Goal: Task Accomplishment & Management: Manage account settings

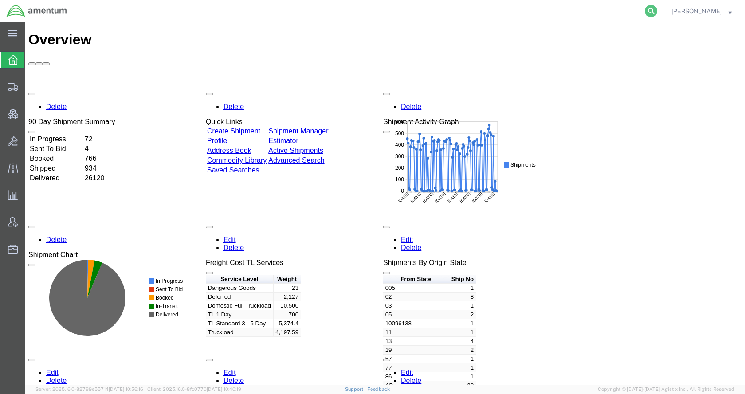
click at [657, 10] on icon at bounding box center [650, 11] width 12 height 12
paste input "56399227"
click at [657, 11] on icon at bounding box center [650, 11] width 12 height 12
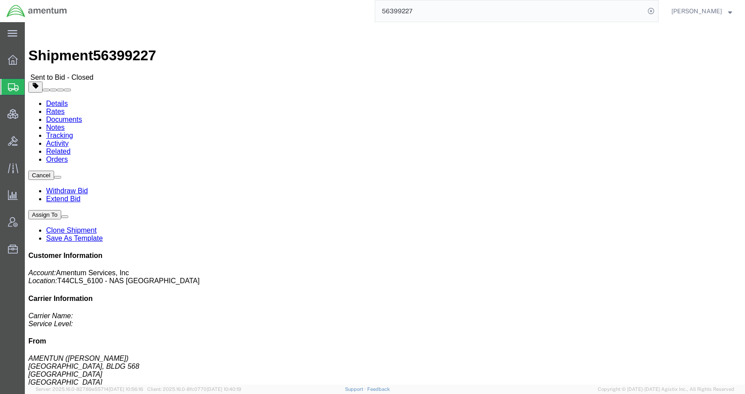
click link "Rates"
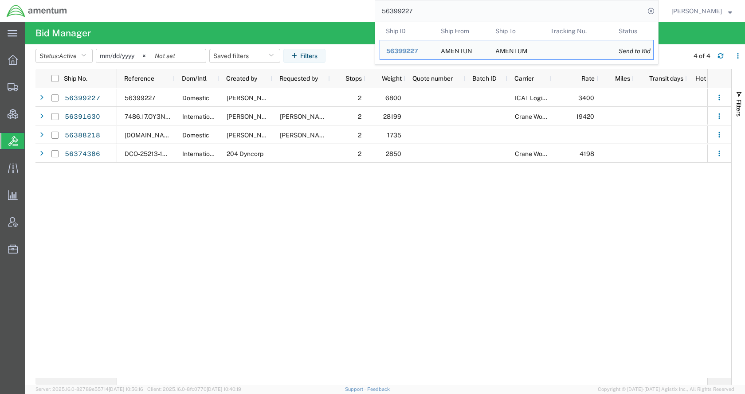
drag, startPoint x: 410, startPoint y: 12, endPoint x: 375, endPoint y: 12, distance: 35.0
click at [375, 12] on div "56399227 Ship ID Ship From Ship To Tracking Nu. Status Ship ID 56399227 Ship Fr…" at bounding box center [366, 11] width 585 height 22
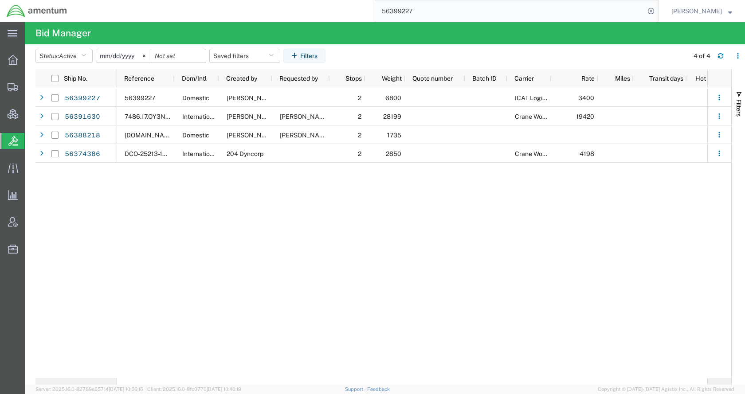
paste input "DCI-25222-199189"
type input "DCI-25222-199189"
click at [657, 11] on icon at bounding box center [650, 11] width 12 height 12
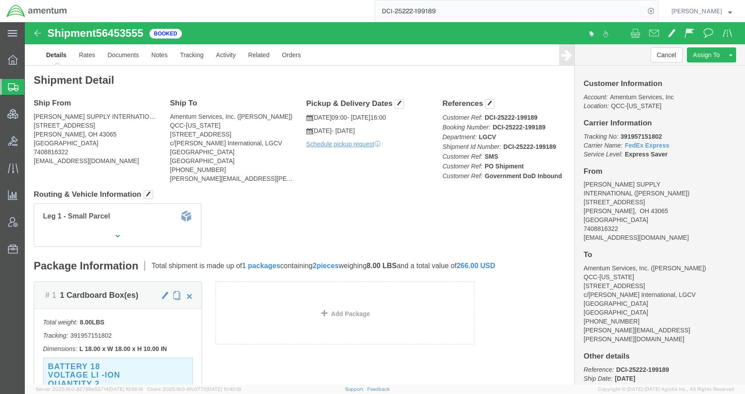
drag, startPoint x: 377, startPoint y: 2, endPoint x: 342, endPoint y: 7, distance: 35.4
click at [460, 13] on input "DCI-25222-199189" at bounding box center [509, 10] width 269 height 21
drag, startPoint x: 464, startPoint y: 11, endPoint x: 359, endPoint y: 13, distance: 105.1
click at [359, 13] on div "DCI-25222-199189" at bounding box center [366, 11] width 585 height 22
click at [31, 86] on span "Shipments" at bounding box center [27, 87] width 7 height 18
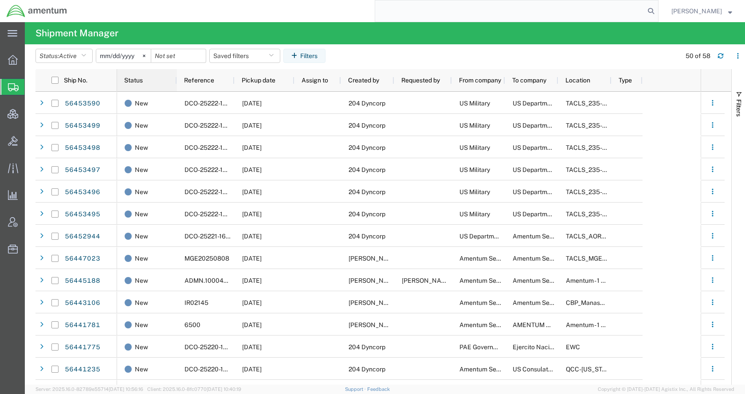
click at [142, 78] on span "Status" at bounding box center [133, 80] width 19 height 7
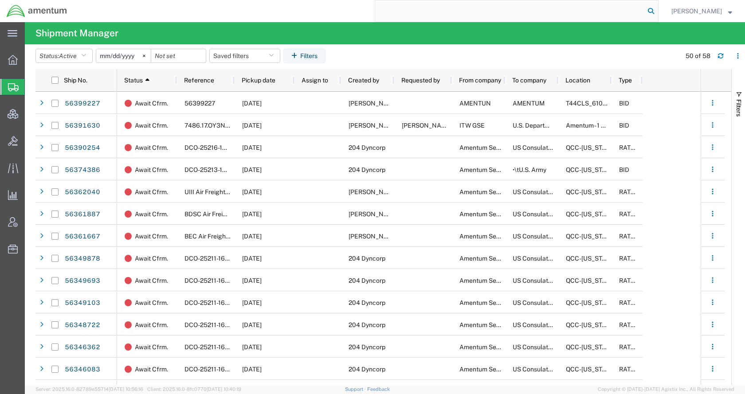
click at [657, 9] on icon at bounding box center [650, 11] width 12 height 12
paste input "AFME-25206-2181"
click at [657, 9] on icon at bounding box center [650, 11] width 12 height 12
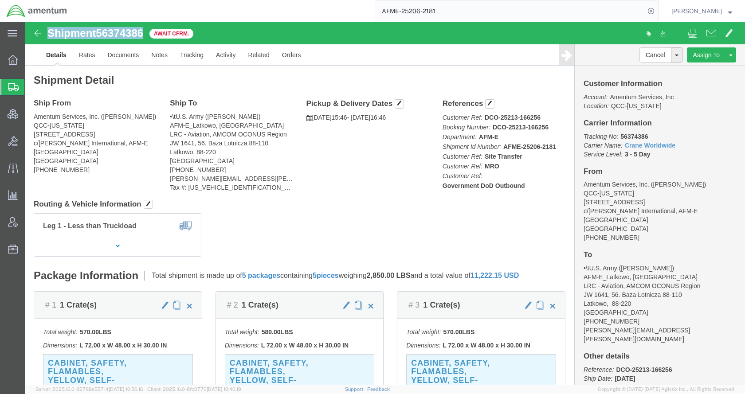
drag, startPoint x: 123, startPoint y: 12, endPoint x: 24, endPoint y: 13, distance: 98.8
click div "Shipment 56374386 Await Cfrm."
copy h1 "Shipment 56374386"
click div "Ship From Amentum Services, Inc. ([PERSON_NAME]) QCC-[US_STATE] [STREET_ADDRESS…"
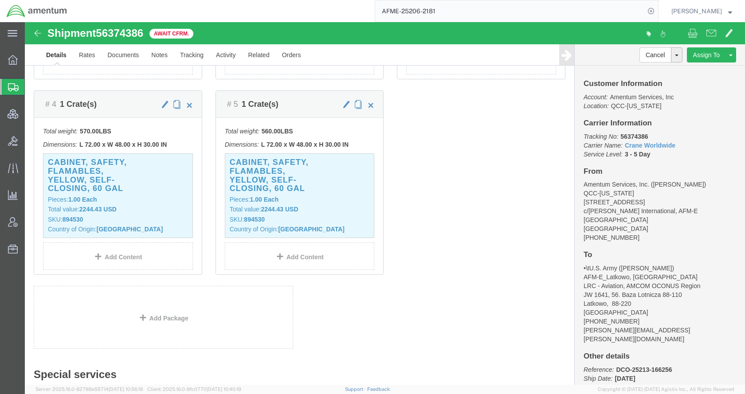
scroll to position [399, 0]
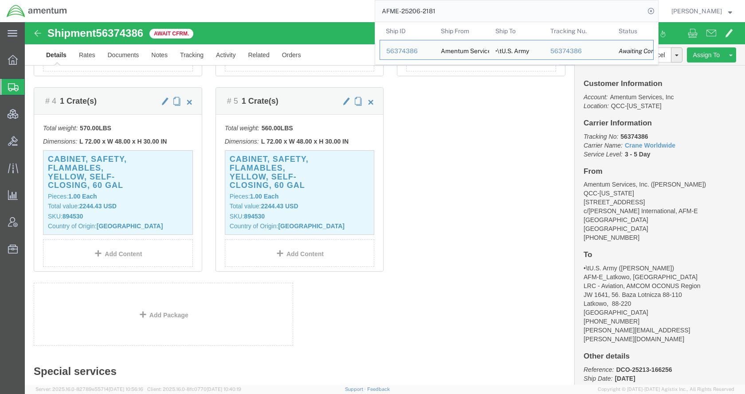
drag, startPoint x: 467, startPoint y: 8, endPoint x: 382, endPoint y: 14, distance: 84.8
click at [382, 14] on div "AFME-25206-2181 Ship ID Ship From Ship To Tracking Nu. Status Ship ID 56374386 …" at bounding box center [366, 11] width 585 height 22
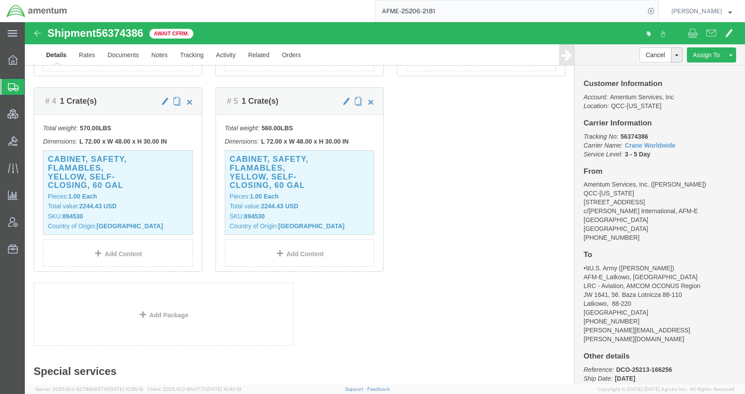
paste input "1Z8533AV0315747355"
type input "1Z8533AV0315747355"
click at [657, 10] on icon at bounding box center [650, 11] width 12 height 12
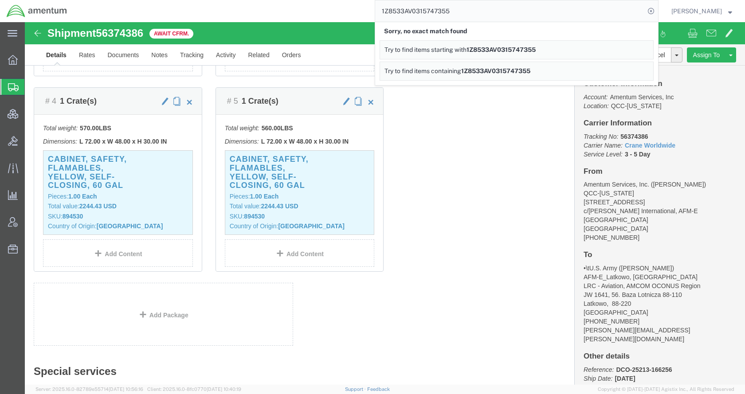
click at [31, 90] on span "Shipments" at bounding box center [27, 87] width 7 height 18
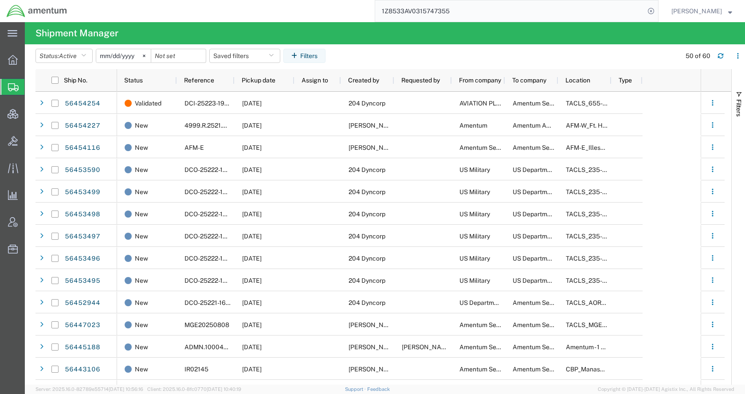
click at [531, 63] on agx-table-filter-chips "Status: Active Active All Approved Booked Canceled Delivered Denied New On Hold…" at bounding box center [355, 59] width 640 height 20
click at [145, 83] on div "Status" at bounding box center [148, 80] width 49 height 18
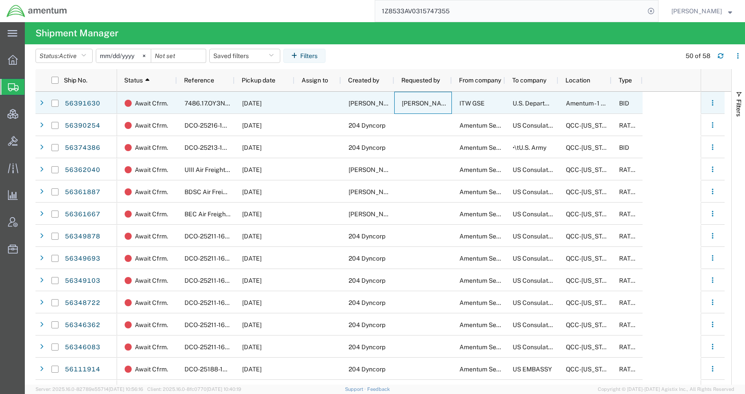
click at [409, 108] on div "[PERSON_NAME]" at bounding box center [423, 103] width 58 height 22
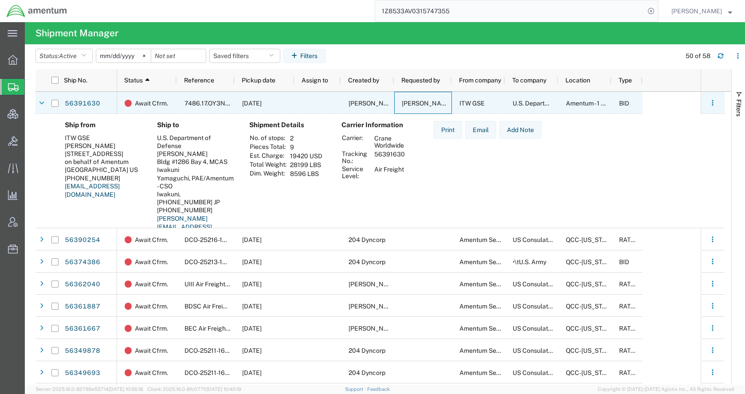
click at [409, 108] on div "[PERSON_NAME]" at bounding box center [423, 103] width 58 height 22
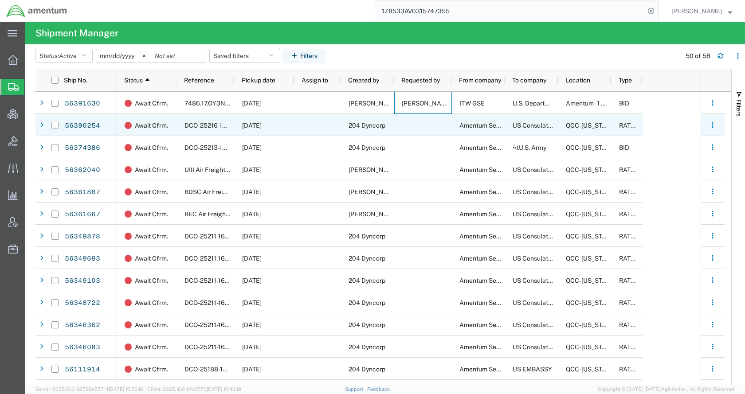
click at [415, 127] on div at bounding box center [423, 125] width 58 height 22
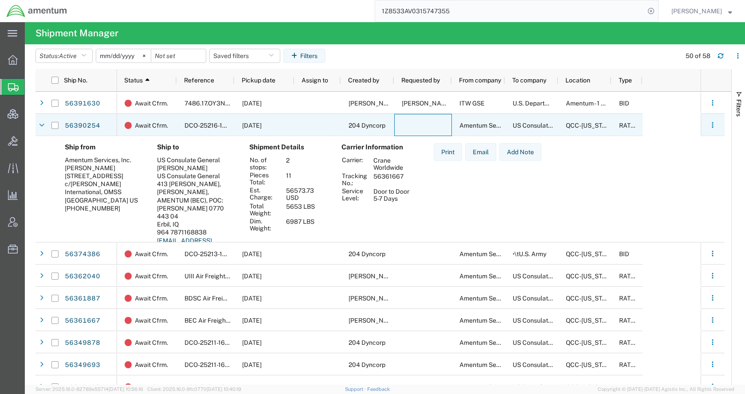
click at [415, 127] on div at bounding box center [423, 125] width 58 height 22
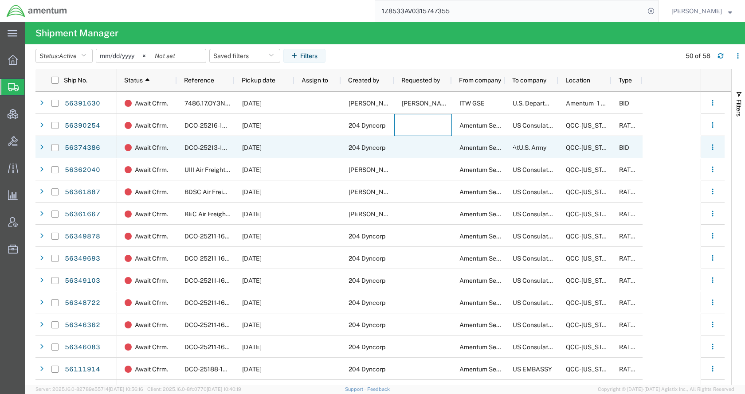
click at [415, 151] on div at bounding box center [423, 147] width 58 height 22
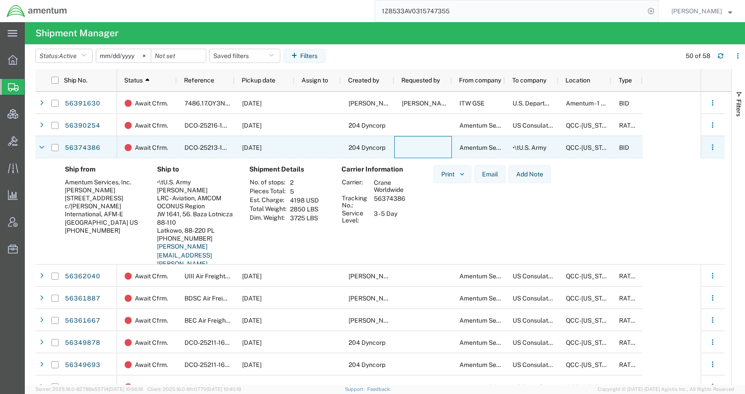
click at [415, 151] on div at bounding box center [423, 147] width 58 height 22
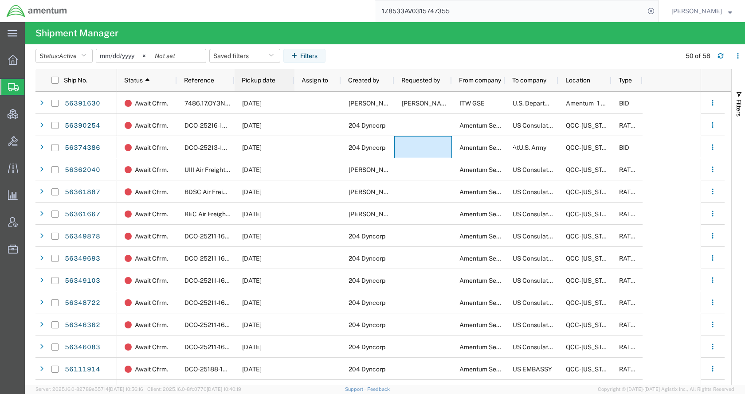
click at [254, 80] on span "Pickup date" at bounding box center [259, 80] width 34 height 7
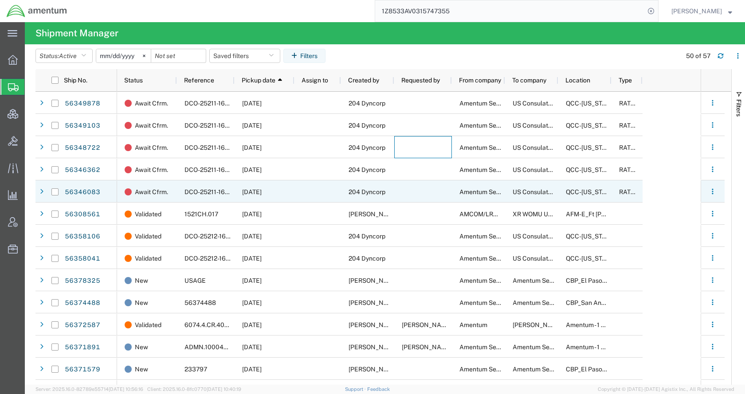
scroll to position [44, 0]
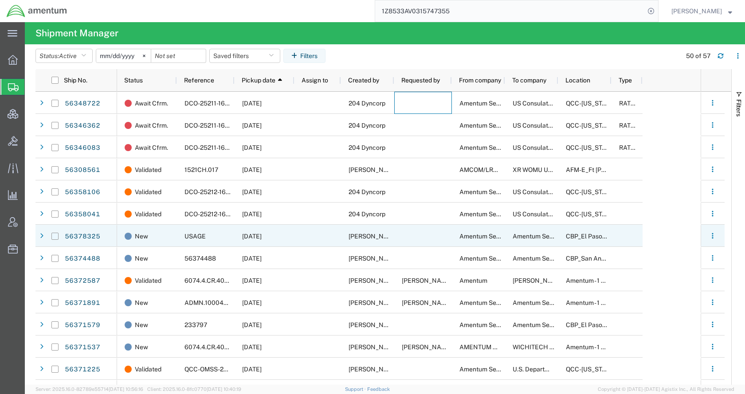
click at [55, 235] on input "Press Space to toggle row selection (unchecked)" at bounding box center [54, 236] width 7 height 7
checkbox input "true"
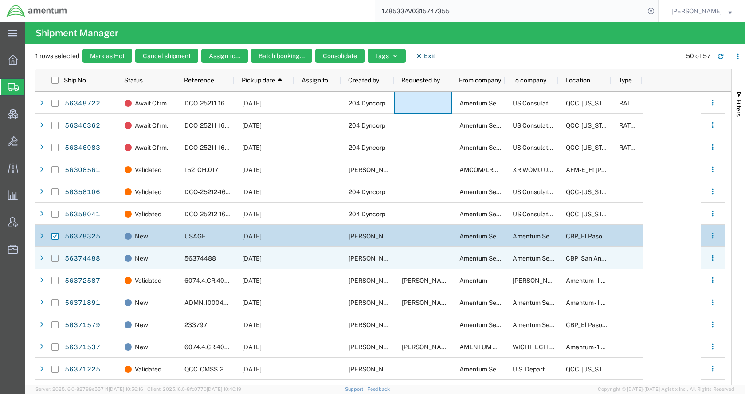
click at [54, 258] on input "Press Space to toggle row selection (unchecked)" at bounding box center [54, 258] width 7 height 7
checkbox input "true"
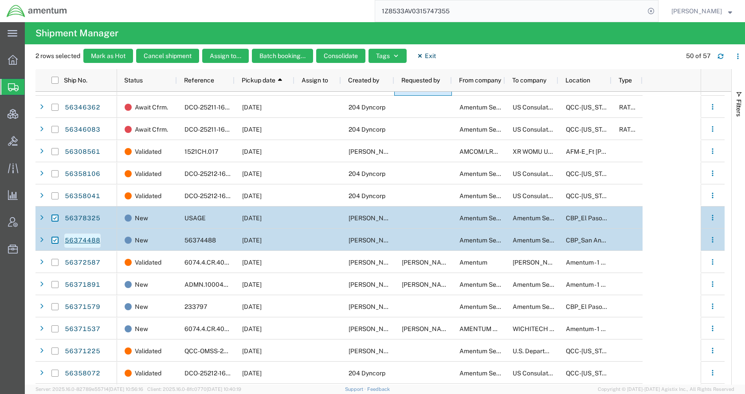
scroll to position [133, 0]
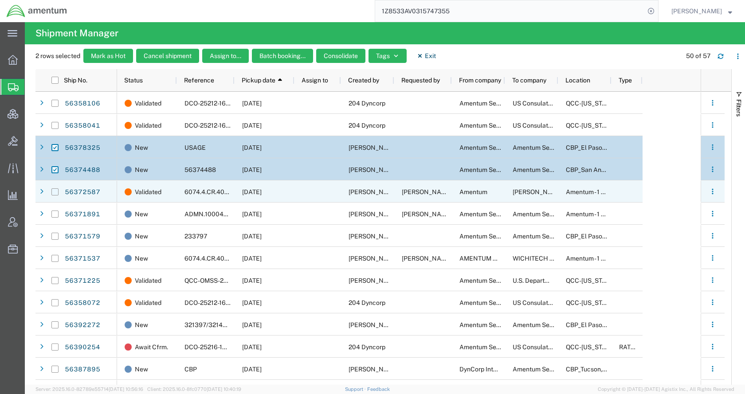
click at [55, 190] on input "Press Space to toggle row selection (unchecked)" at bounding box center [54, 191] width 7 height 7
checkbox input "true"
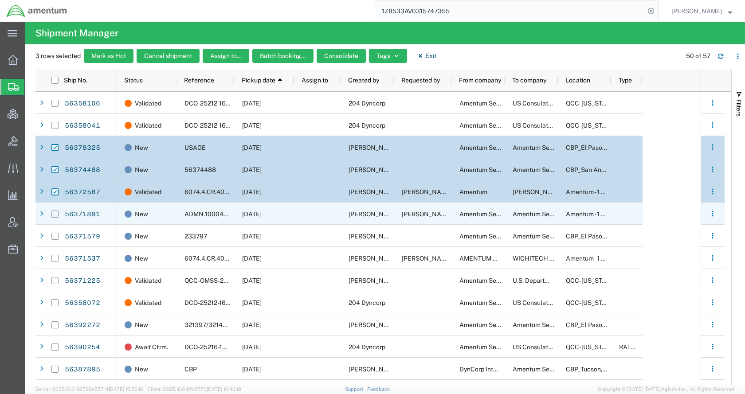
click at [54, 215] on input "Press Space to toggle row selection (unchecked)" at bounding box center [54, 214] width 7 height 7
checkbox input "true"
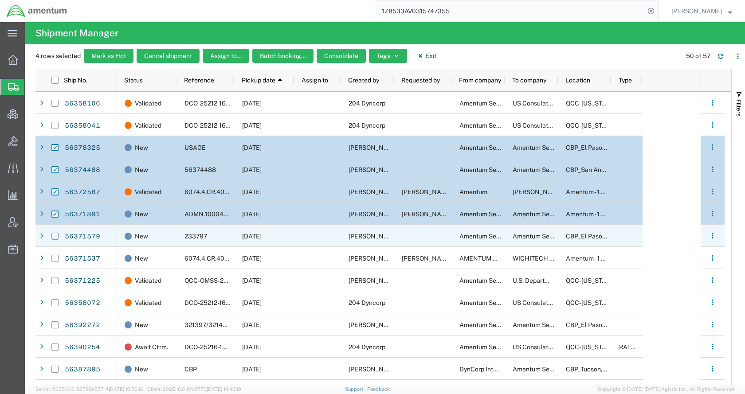
click at [57, 235] on input "Press Space to toggle row selection (unchecked)" at bounding box center [54, 236] width 7 height 7
checkbox input "true"
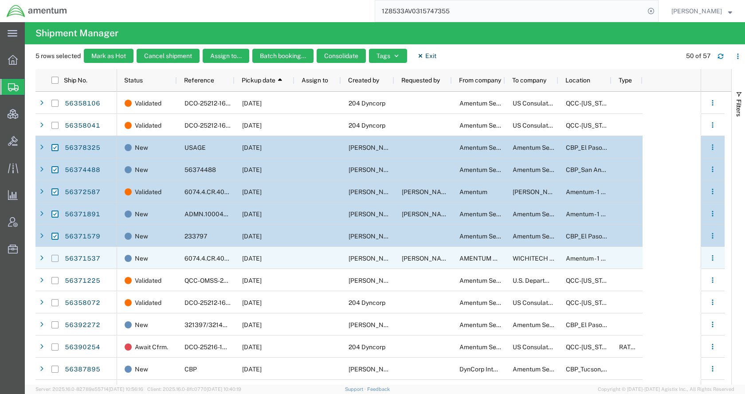
click at [55, 259] on input "Press Space to toggle row selection (unchecked)" at bounding box center [54, 258] width 7 height 7
checkbox input "true"
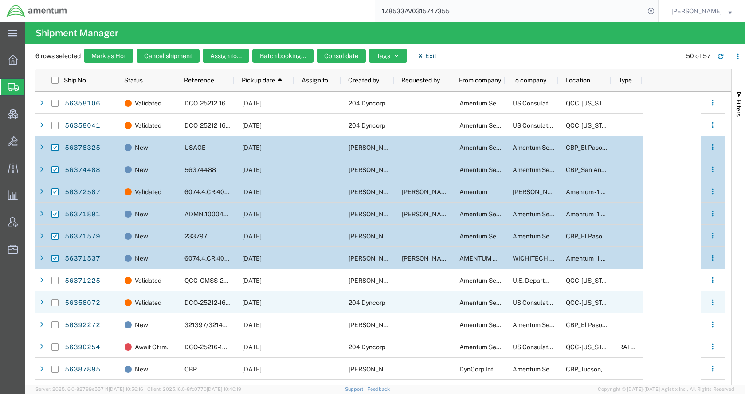
scroll to position [222, 0]
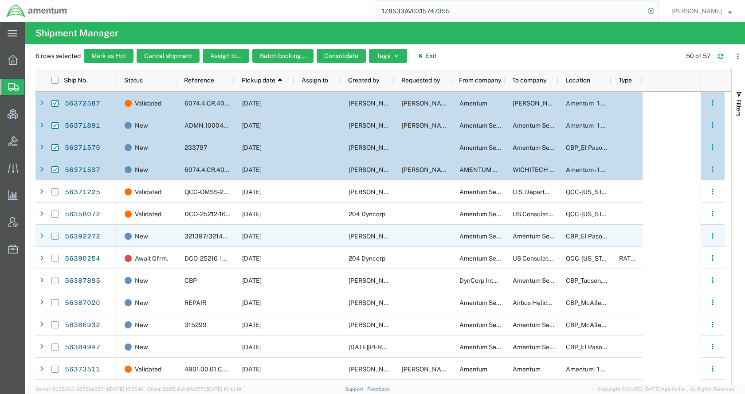
click at [56, 236] on input "Press Space to toggle row selection (unchecked)" at bounding box center [54, 236] width 7 height 7
checkbox input "true"
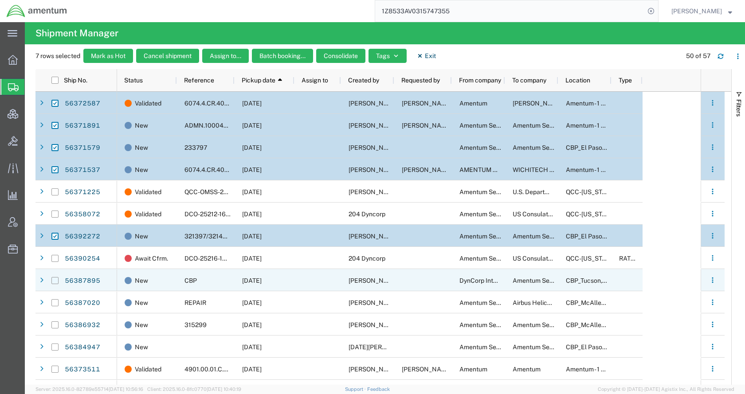
click at [55, 279] on input "Press Space to toggle row selection (unchecked)" at bounding box center [54, 280] width 7 height 7
checkbox input "true"
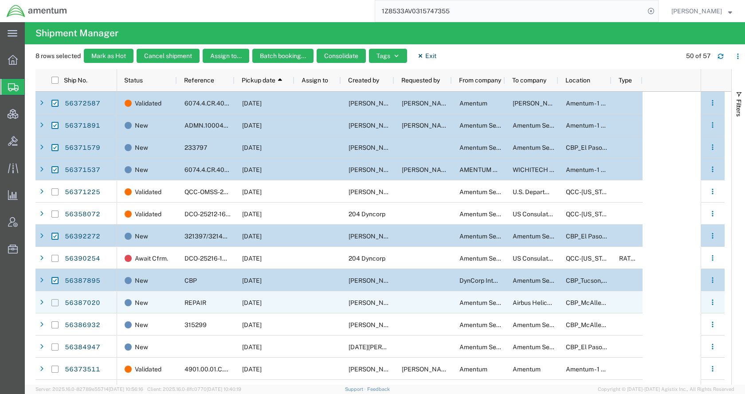
click at [55, 301] on input "Press Space to toggle row selection (unchecked)" at bounding box center [54, 302] width 7 height 7
checkbox input "true"
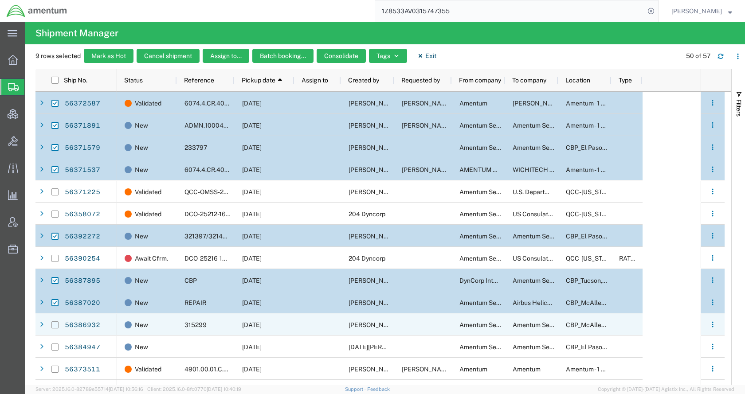
click at [56, 323] on input "Press Space to toggle row selection (unchecked)" at bounding box center [54, 324] width 7 height 7
checkbox input "true"
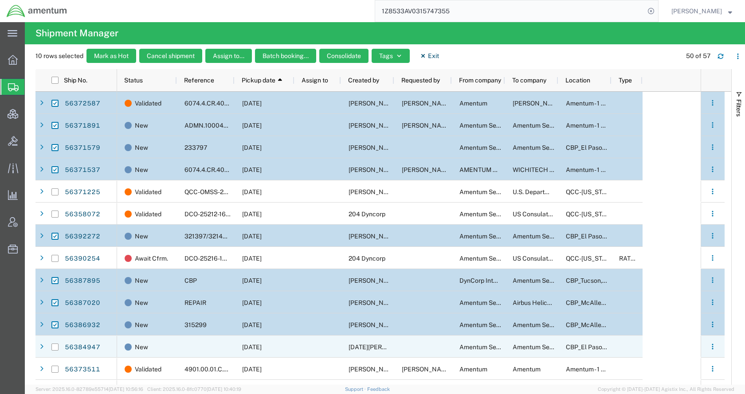
click at [59, 348] on div at bounding box center [55, 347] width 17 height 22
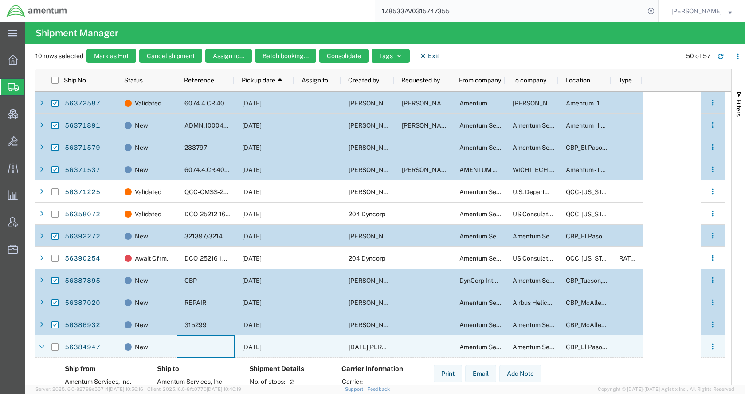
click at [189, 352] on div at bounding box center [206, 347] width 58 height 22
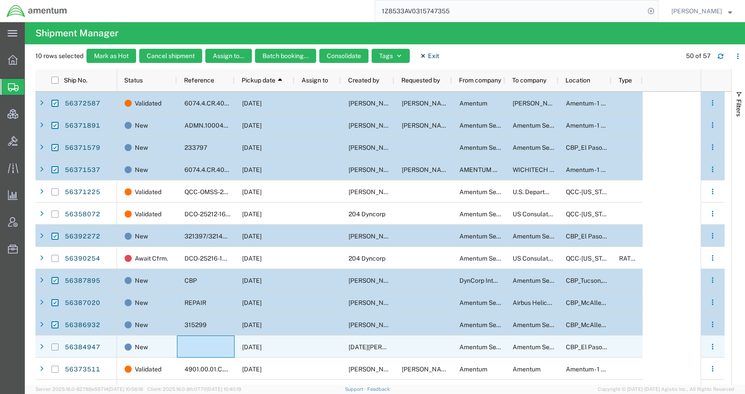
click at [54, 347] on input "Press Space to toggle row selection (unchecked)" at bounding box center [54, 346] width 7 height 7
checkbox input "true"
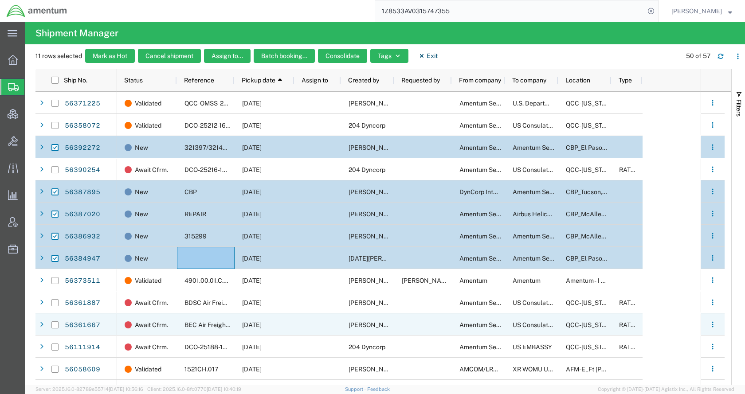
scroll to position [355, 0]
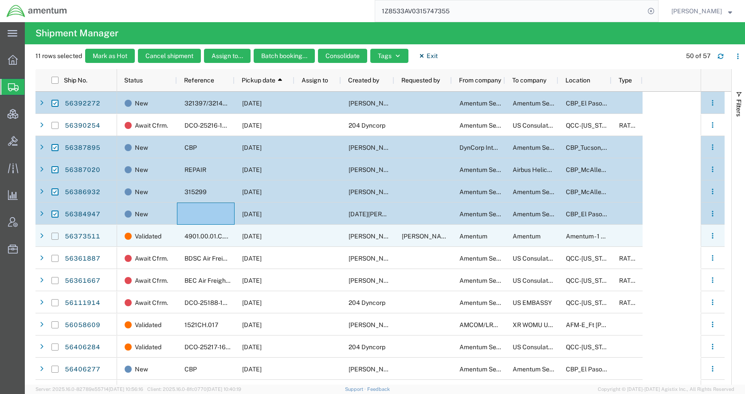
click at [53, 238] on input "Press Space to toggle row selection (unchecked)" at bounding box center [54, 236] width 7 height 7
checkbox input "true"
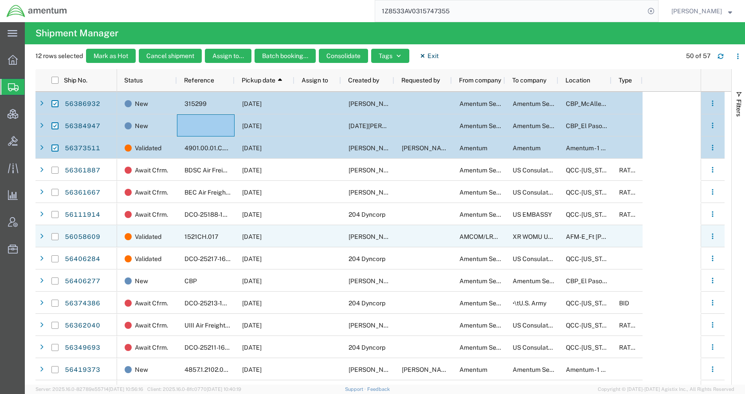
scroll to position [443, 0]
click at [55, 236] on input "Press Space to toggle row selection (unchecked)" at bounding box center [54, 236] width 7 height 7
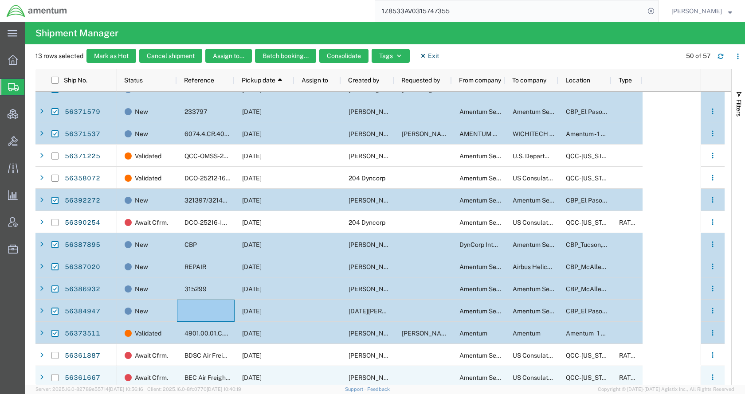
scroll to position [399, 0]
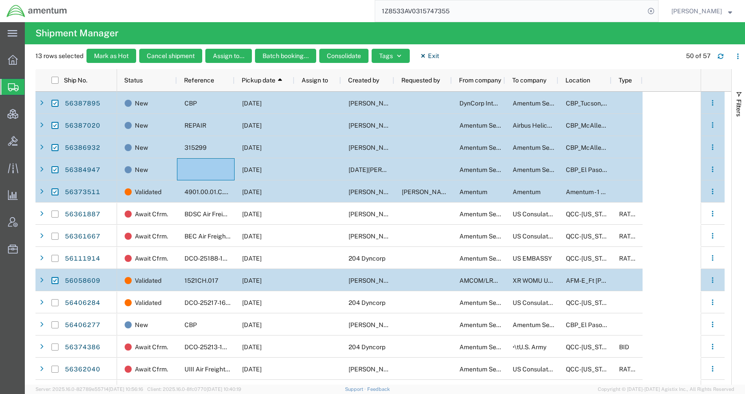
click at [55, 281] on input "Press Space to toggle row selection (checked)" at bounding box center [54, 280] width 7 height 7
checkbox input "false"
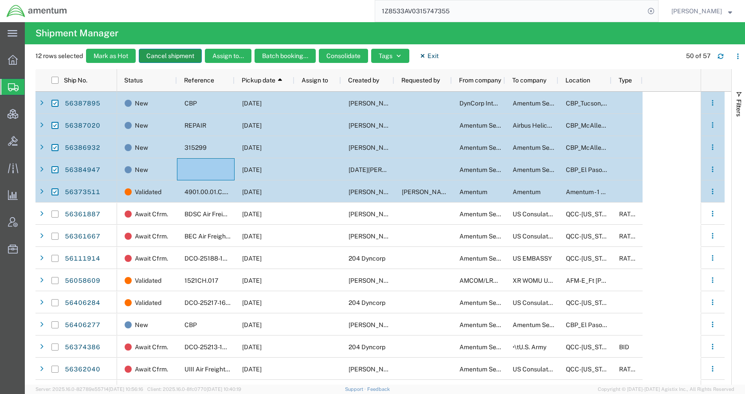
click at [175, 56] on button "Cancel shipment" at bounding box center [170, 56] width 63 height 14
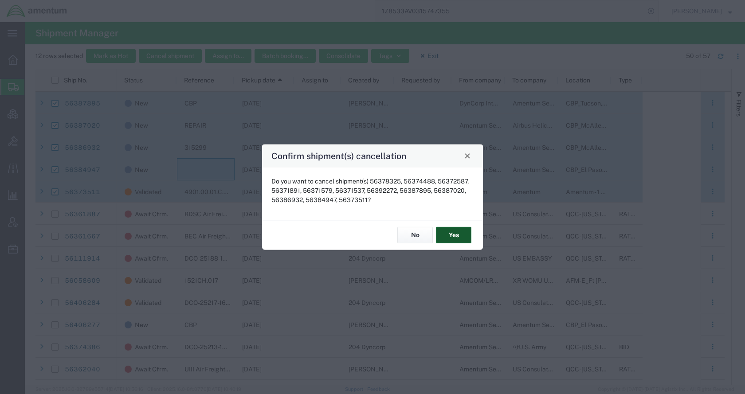
click at [450, 234] on button "Yes" at bounding box center [453, 235] width 35 height 16
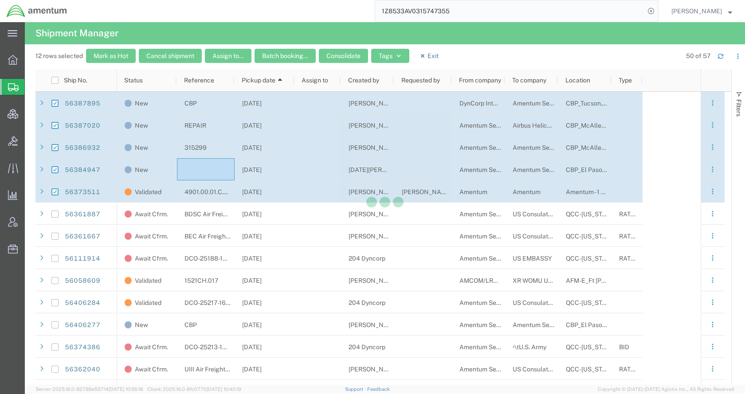
checkbox input "false"
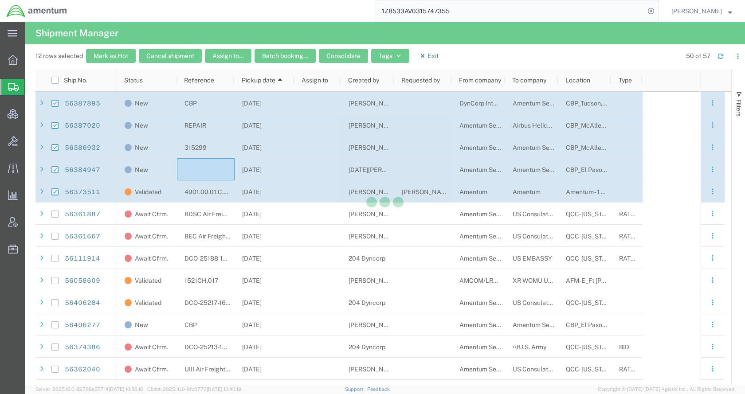
checkbox input "false"
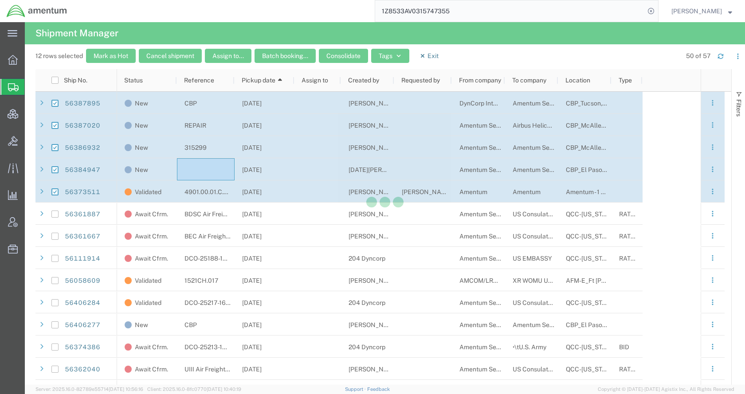
checkbox input "false"
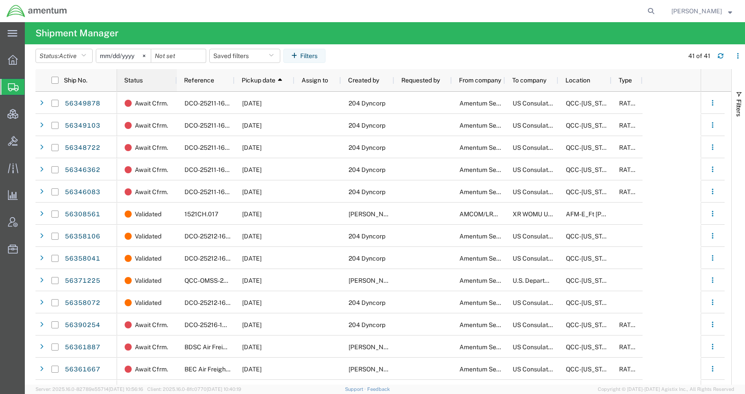
click at [143, 81] on span "Status" at bounding box center [133, 80] width 19 height 7
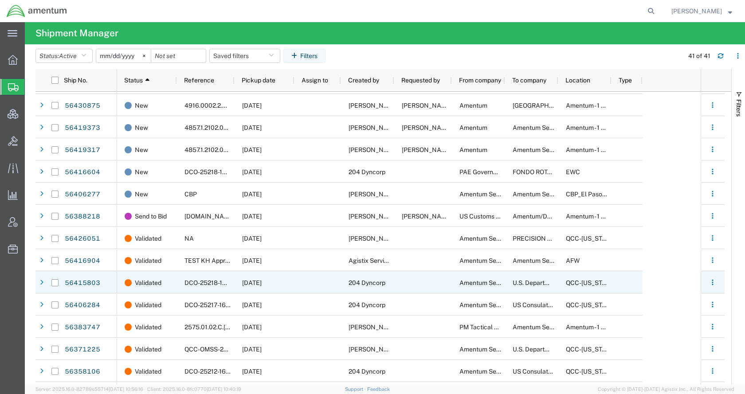
scroll to position [616, 0]
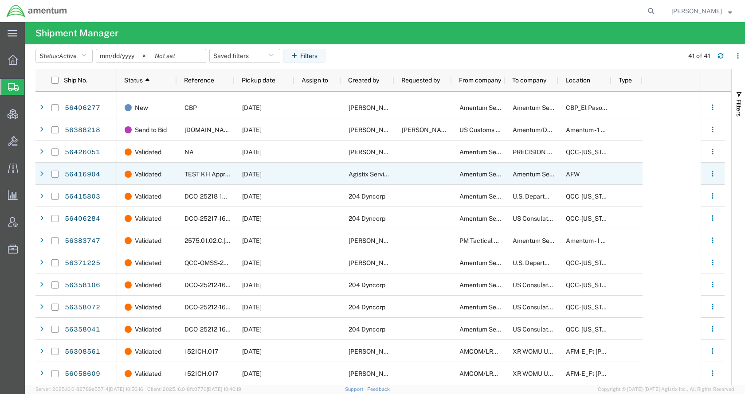
click at [406, 179] on div at bounding box center [423, 174] width 58 height 22
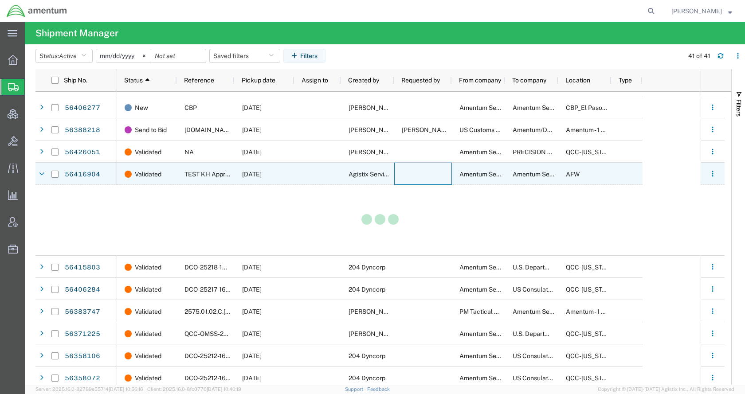
scroll to position [616, 0]
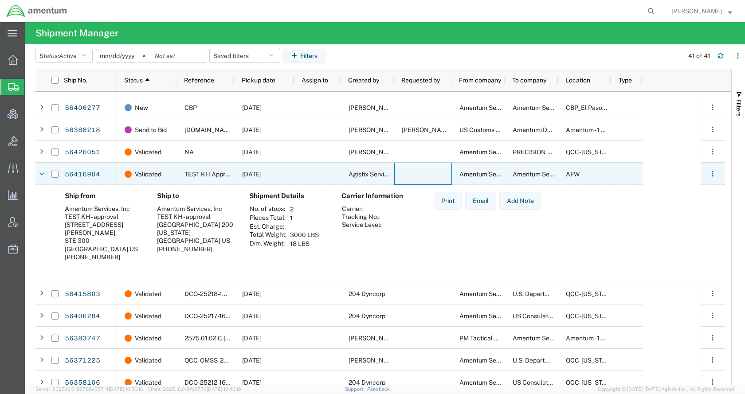
click at [406, 179] on div at bounding box center [423, 174] width 58 height 22
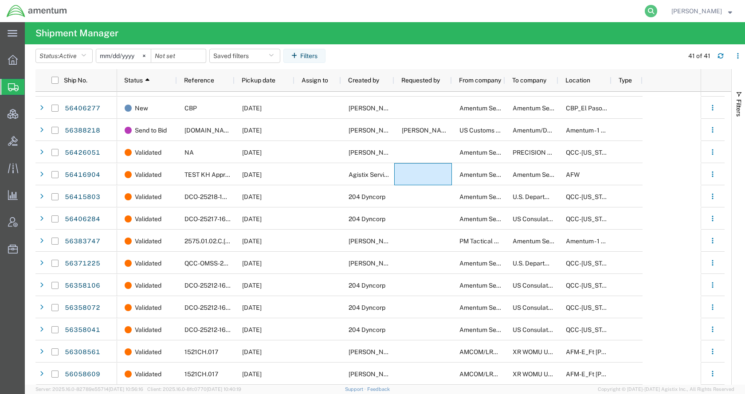
click at [657, 13] on icon at bounding box center [650, 11] width 12 height 12
paste input "423941927383"
type input "423941927383"
click at [657, 11] on icon at bounding box center [650, 11] width 12 height 12
